Goal: Find specific page/section: Find specific page/section

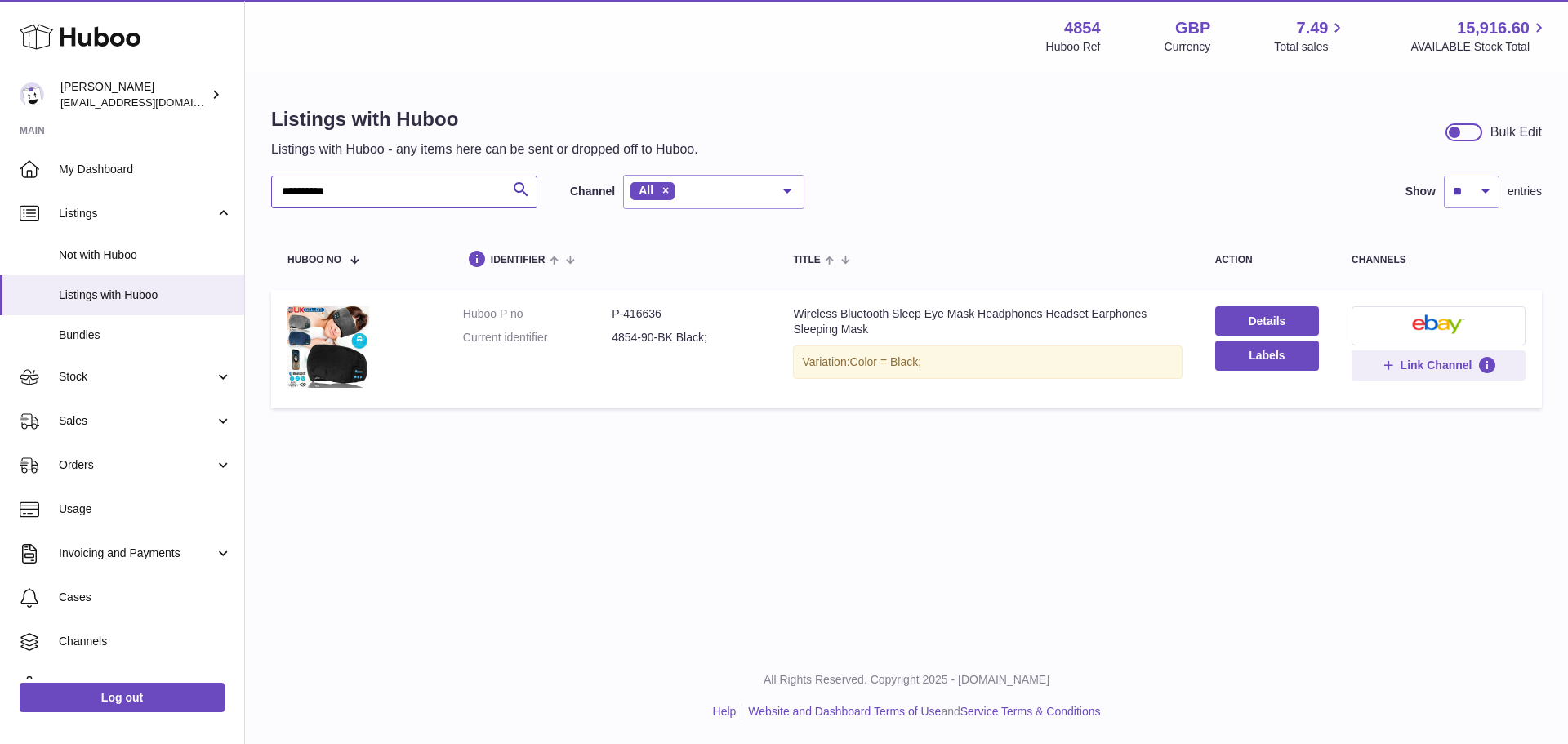
drag, startPoint x: 385, startPoint y: 204, endPoint x: 251, endPoint y: 224, distance: 135.5
click at [251, 224] on div "**********" at bounding box center [905, 261] width 1323 height 375
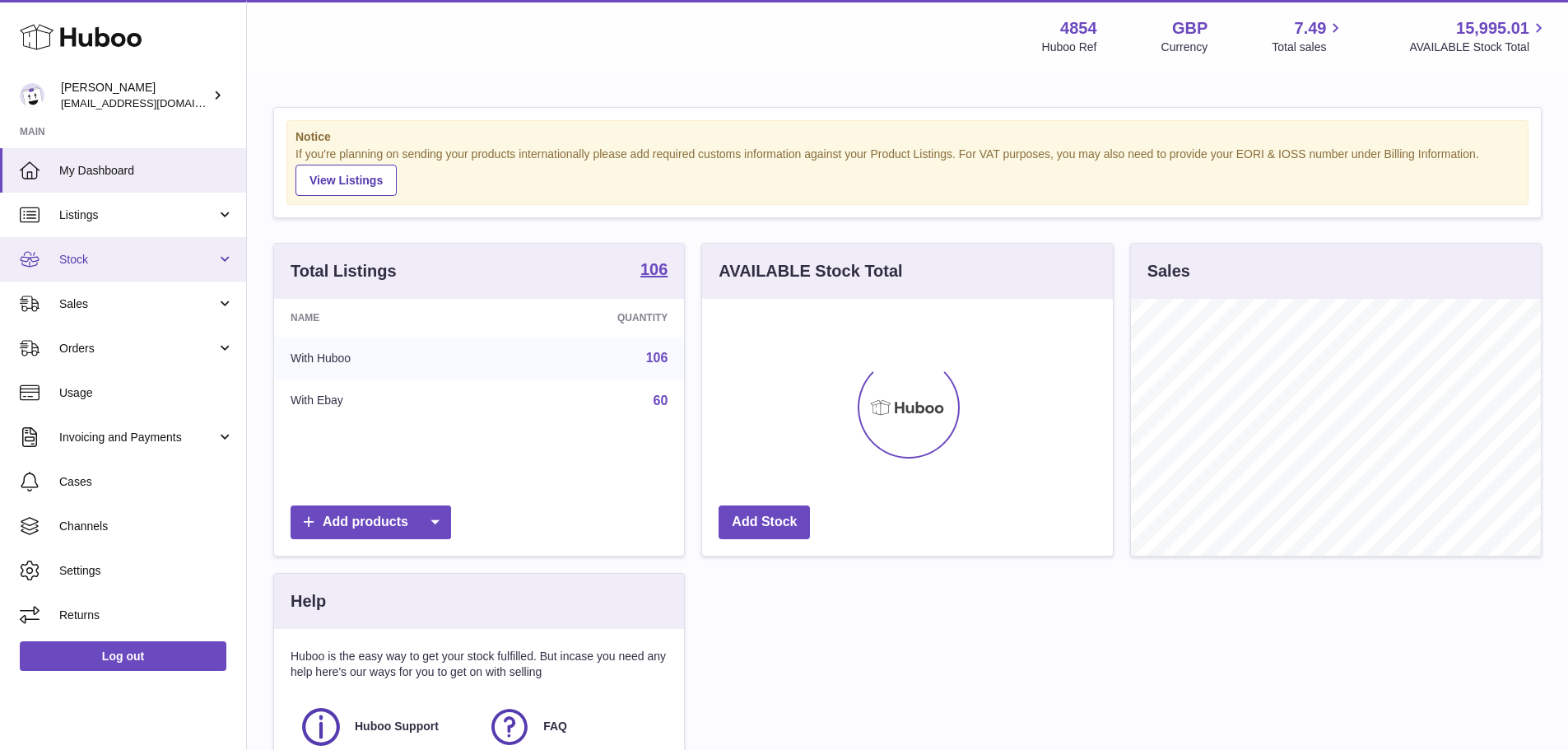
scroll to position [257, 411]
drag, startPoint x: 106, startPoint y: 212, endPoint x: 111, endPoint y: 230, distance: 18.7
click at [106, 212] on span "Listings" at bounding box center [138, 215] width 157 height 16
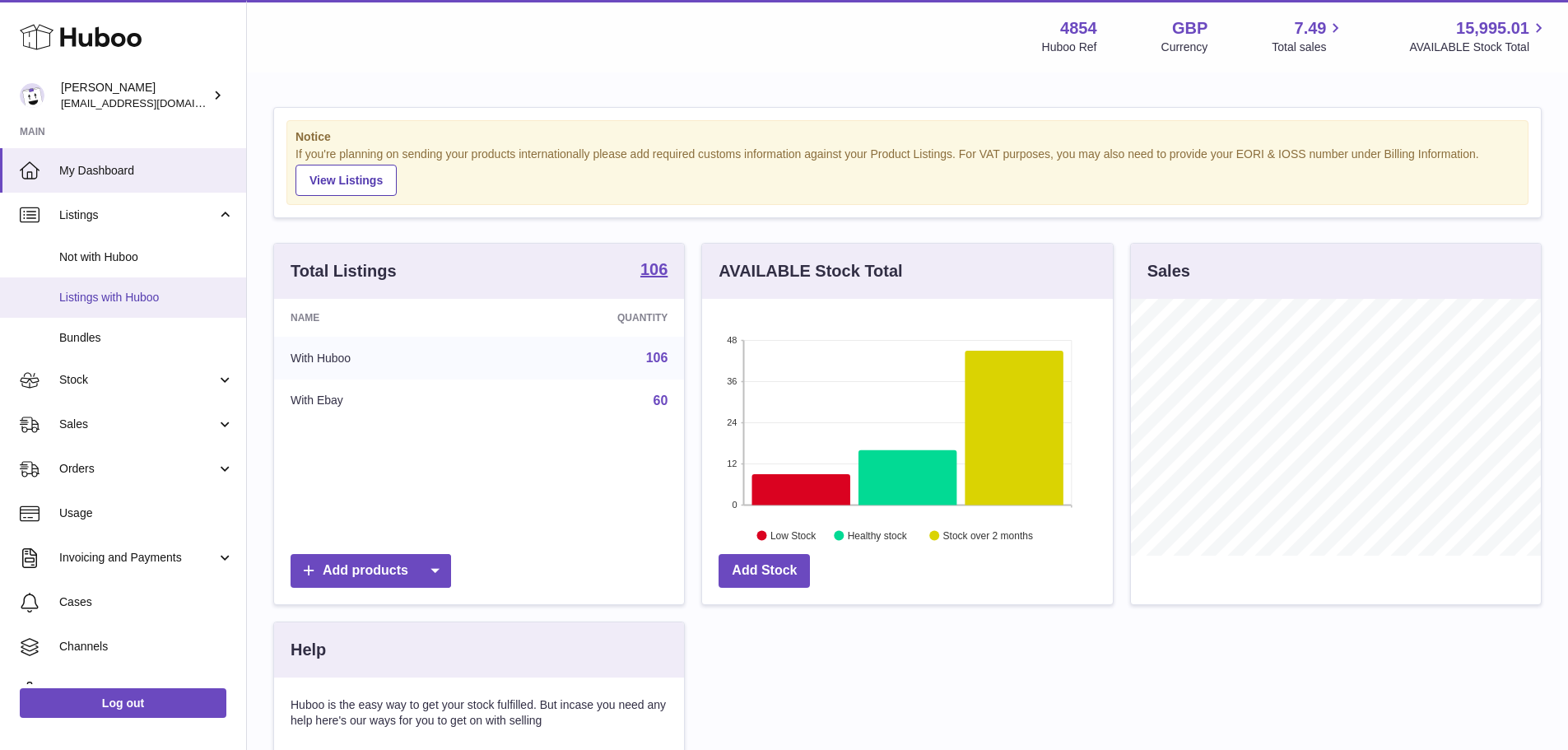
click at [122, 304] on span "Listings with Huboo" at bounding box center [146, 297] width 175 height 16
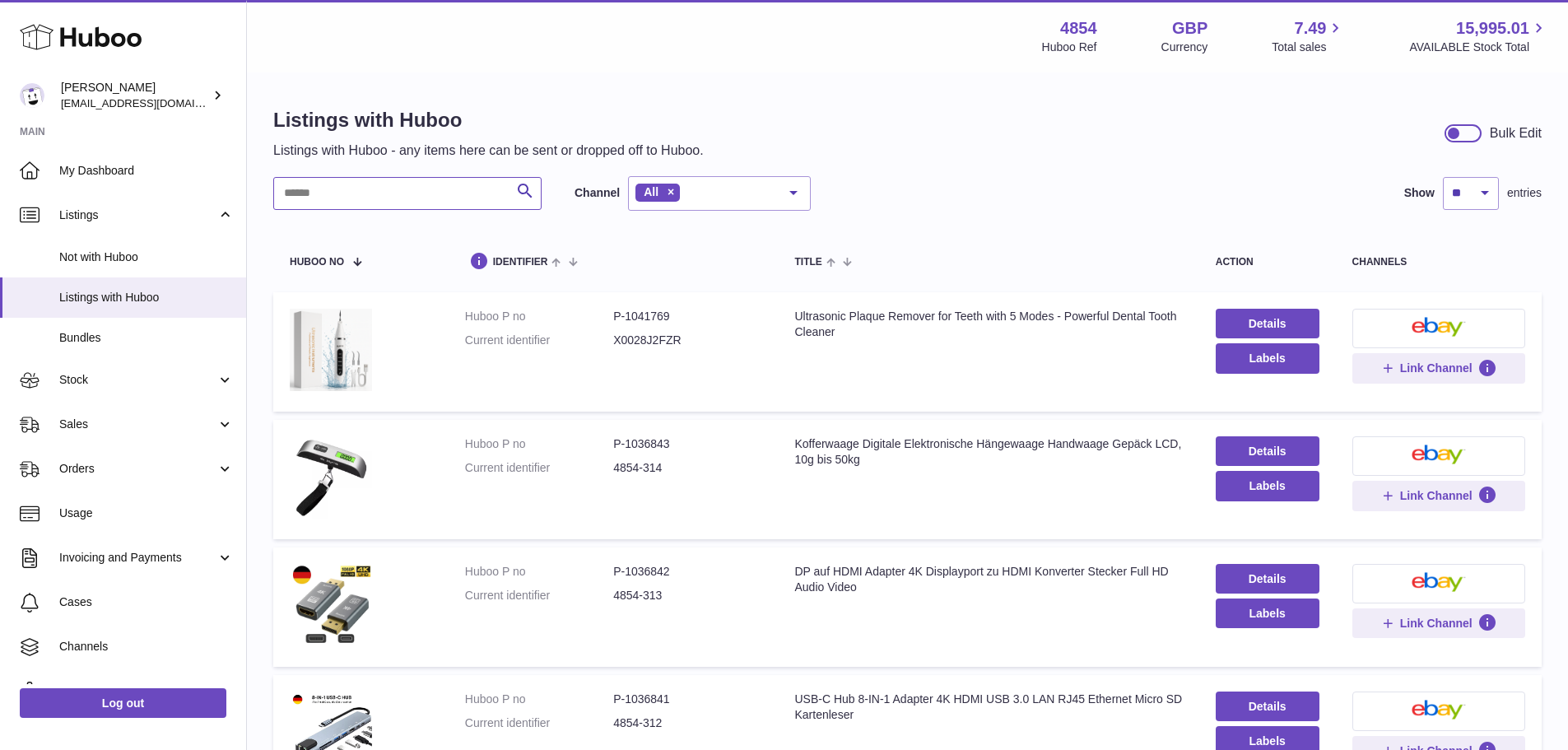
click at [292, 200] on input "text" at bounding box center [408, 193] width 269 height 33
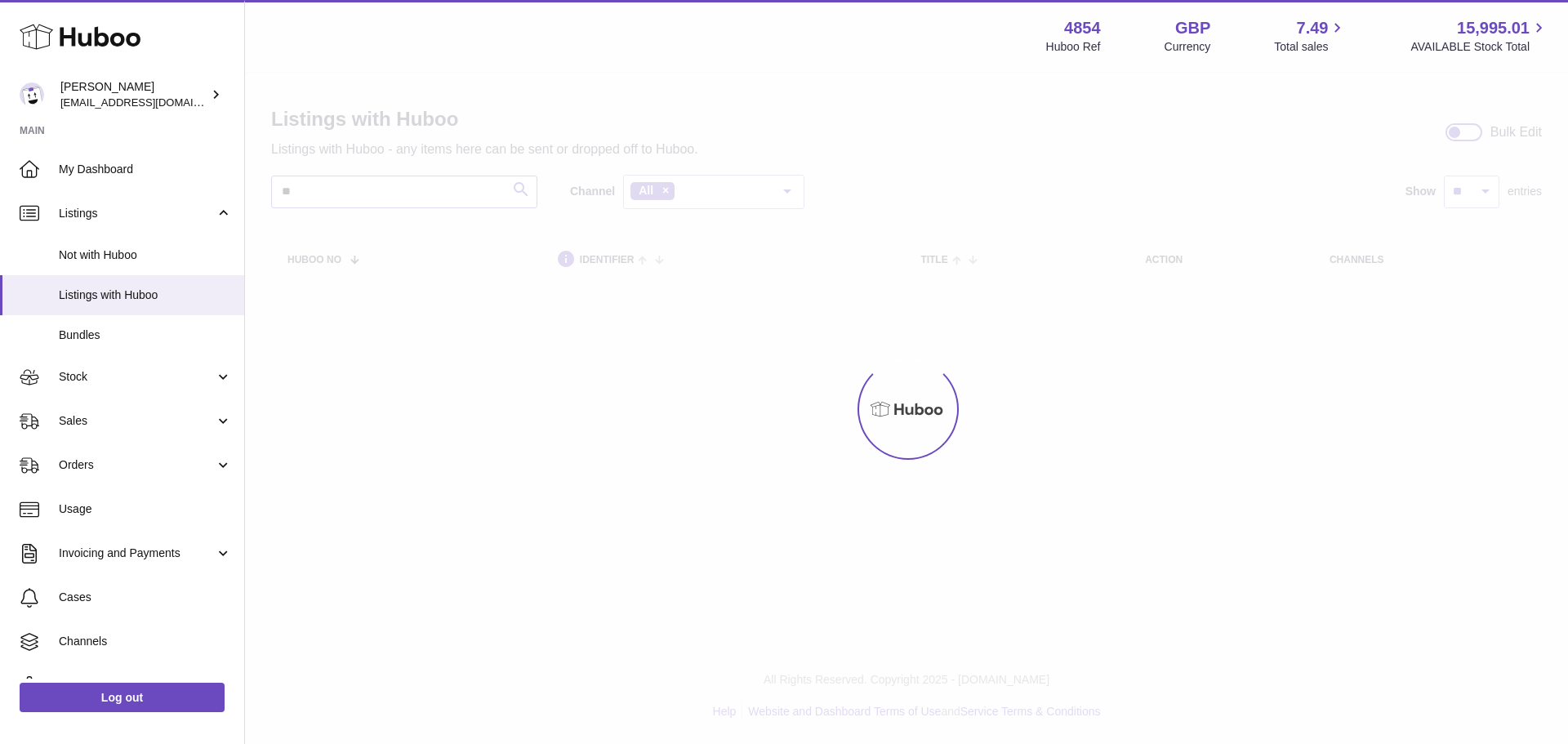
type input "*"
